Goal: Information Seeking & Learning: Learn about a topic

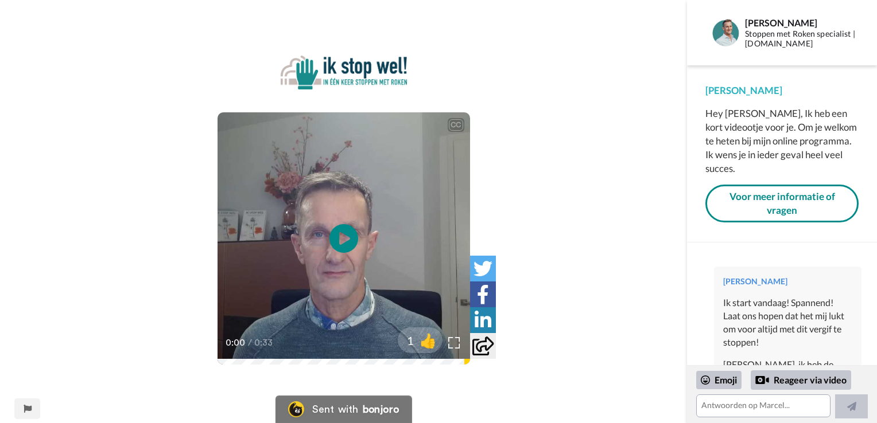
scroll to position [330, 0]
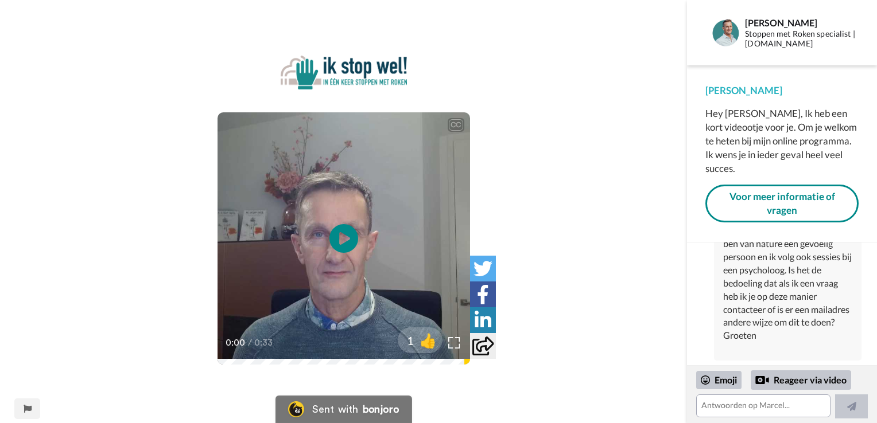
click at [665, 134] on div "CC Play/Pause 0:00 / 0:33 1 👍" at bounding box center [343, 219] width 687 height 327
click at [785, 188] on link "Voor meer informatie of vragen" at bounding box center [781, 204] width 153 height 38
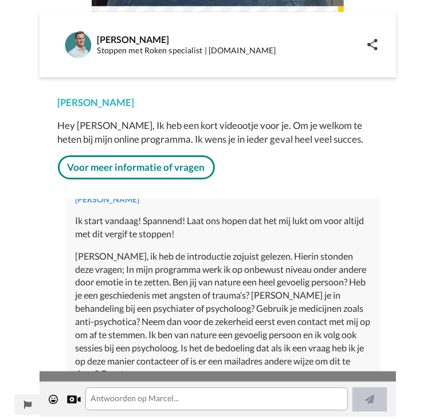
scroll to position [72, 0]
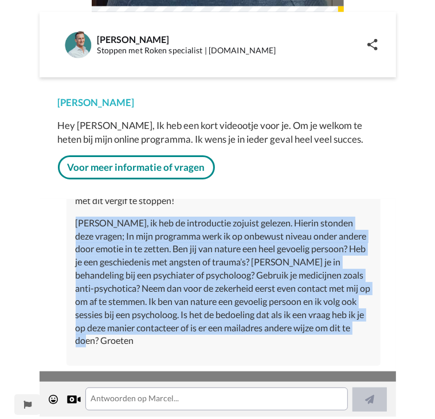
drag, startPoint x: 75, startPoint y: 222, endPoint x: 245, endPoint y: 353, distance: 214.7
click at [245, 353] on div "Jana Ingelbosch Ik start vandaag! Spannend! Laat ons hopen dat het mij lukt om …" at bounding box center [224, 258] width 314 height 215
copy div "[PERSON_NAME], ik heb de introductie zojuist gelezen. Hierin stonden deze vrage…"
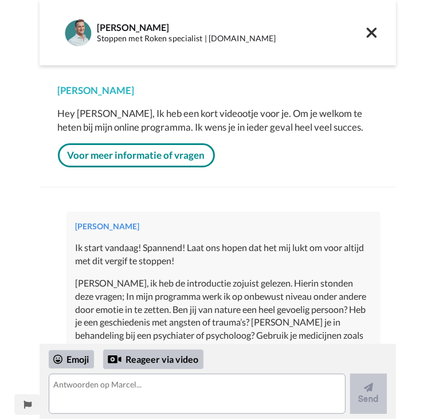
scroll to position [99, 0]
